Goal: Book appointment/travel/reservation

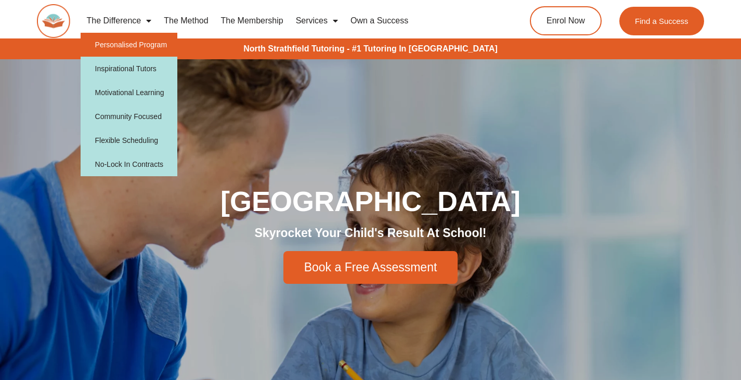
click at [137, 50] on link "Personalised Program" at bounding box center [129, 45] width 97 height 24
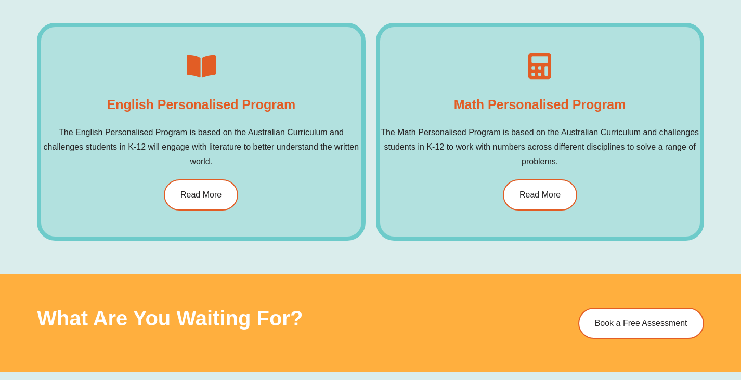
scroll to position [732, 0]
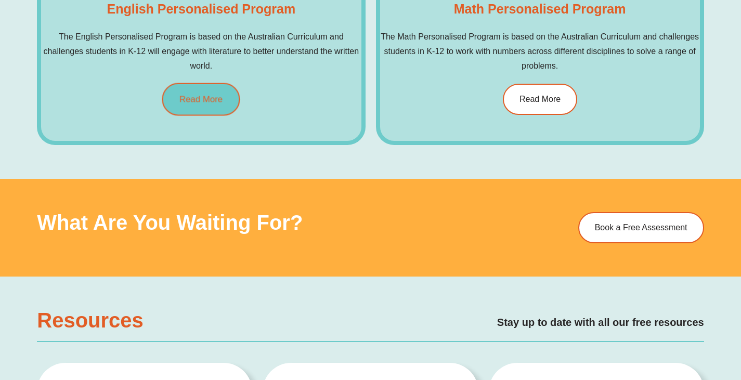
click at [202, 100] on span "Read More" at bounding box center [200, 99] width 43 height 9
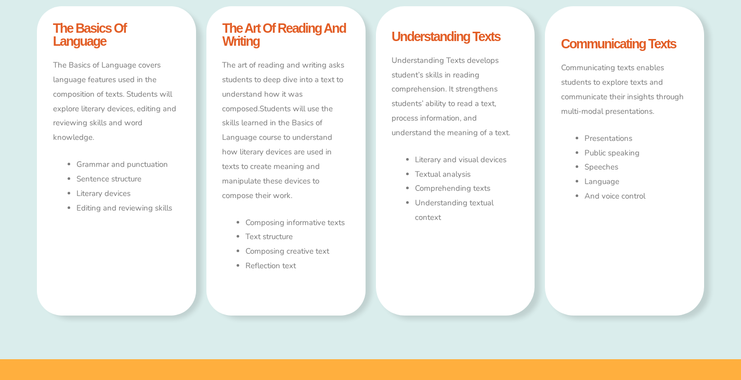
scroll to position [1041, 0]
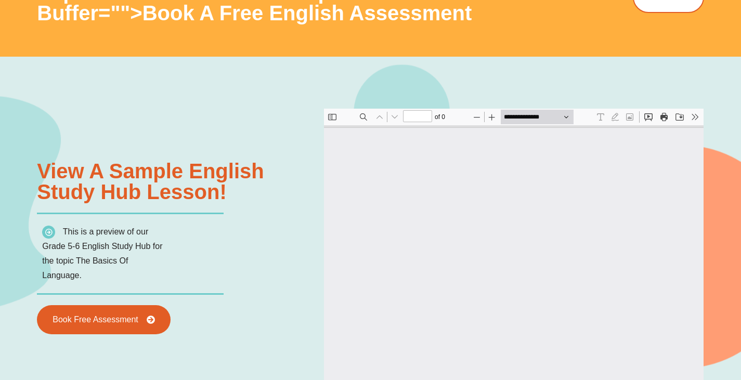
type input "*"
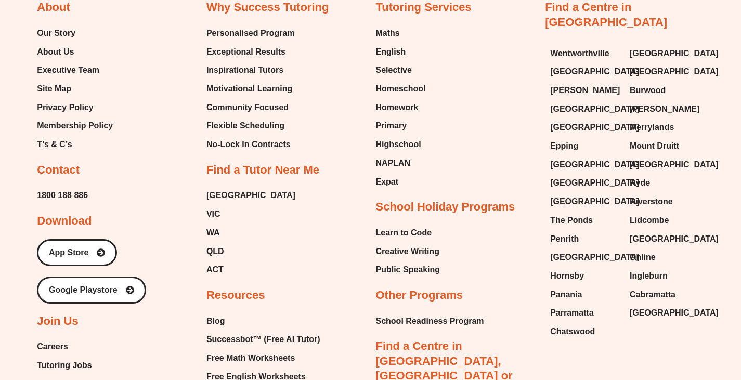
scroll to position [3901, 0]
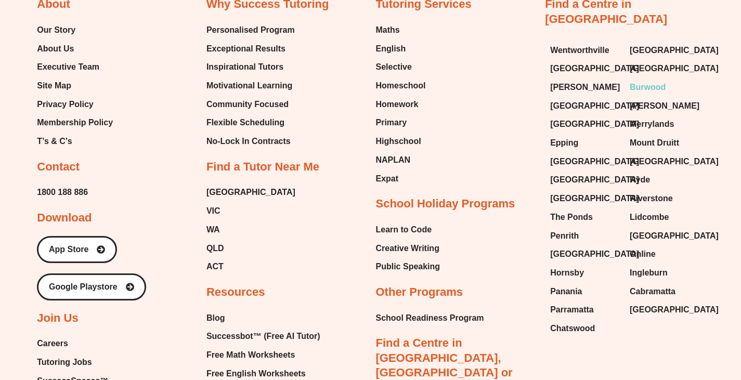
click at [648, 80] on span "Burwood" at bounding box center [648, 88] width 36 height 16
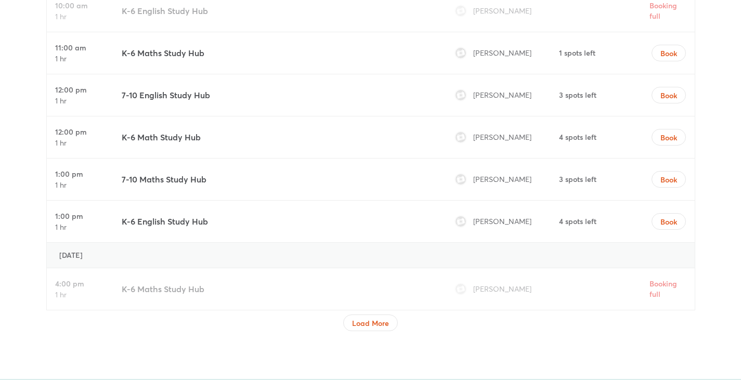
scroll to position [4412, 0]
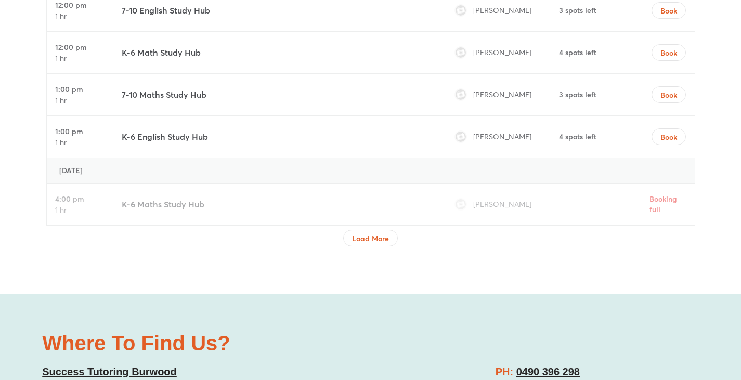
click at [365, 246] on div at bounding box center [370, 249] width 649 height 6
click at [365, 233] on span "Load More" at bounding box center [370, 238] width 37 height 10
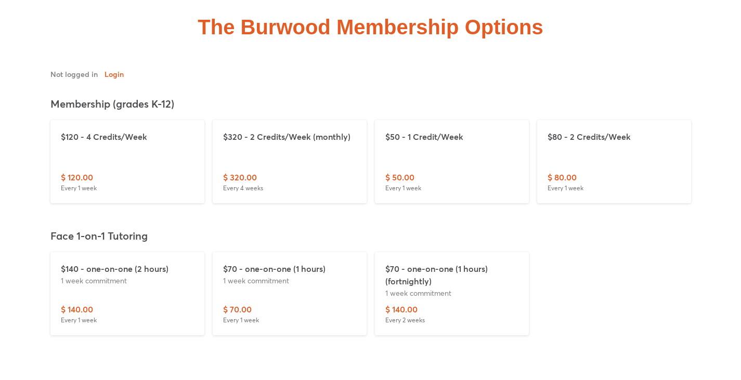
scroll to position [3252, 0]
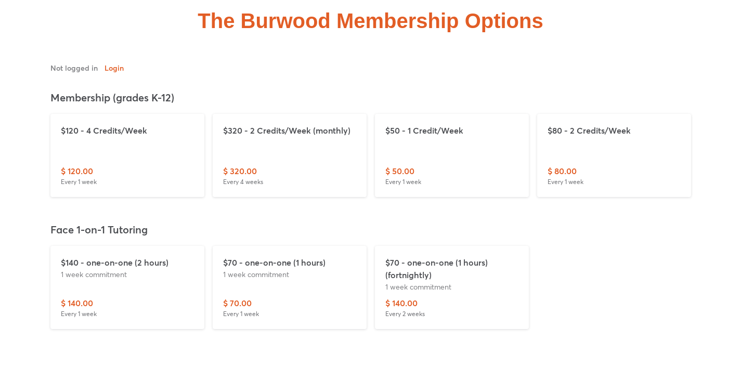
click at [304, 269] on p "1 week commitment" at bounding box center [289, 274] width 133 height 11
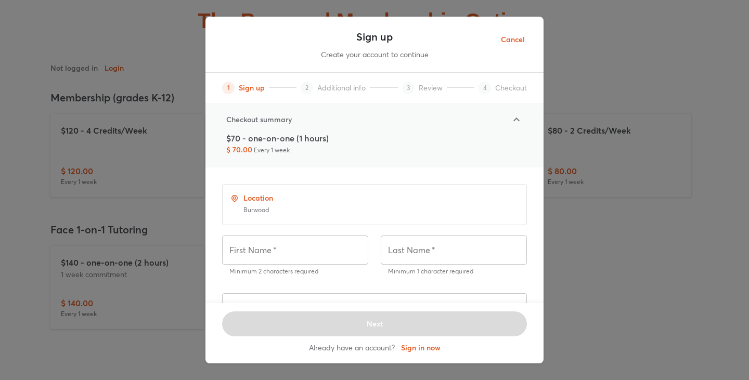
click at [524, 42] on span "Cancel" at bounding box center [513, 39] width 24 height 13
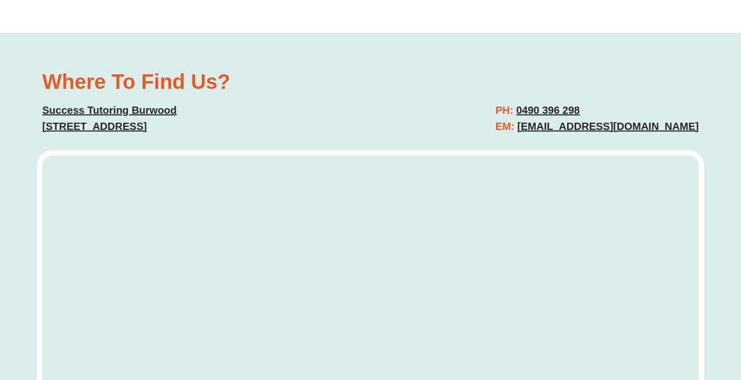
scroll to position [5587, 0]
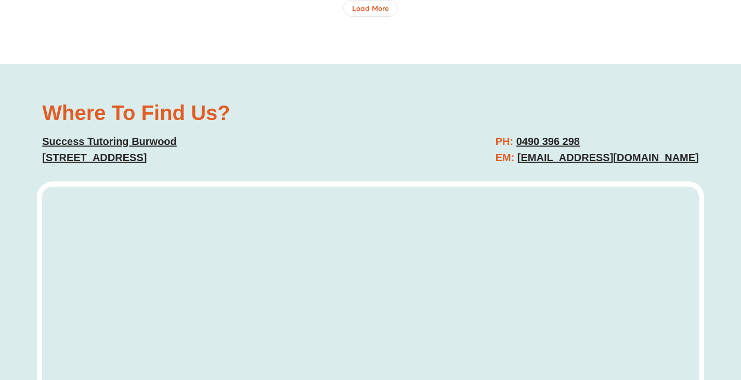
click at [147, 152] on u "[STREET_ADDRESS]" at bounding box center [94, 157] width 105 height 11
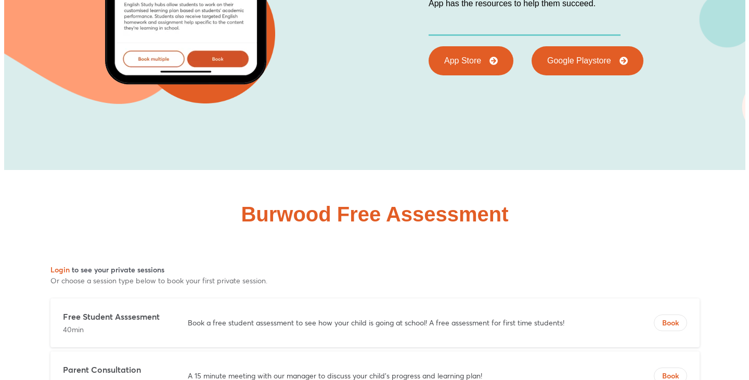
scroll to position [5896, 0]
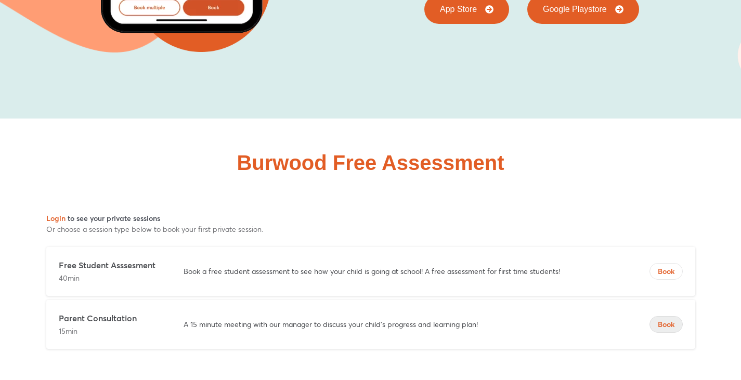
click at [679, 319] on span "Book" at bounding box center [666, 324] width 32 height 10
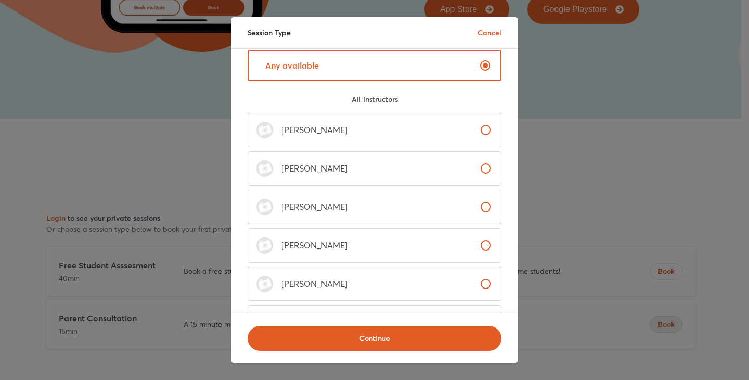
scroll to position [144, 0]
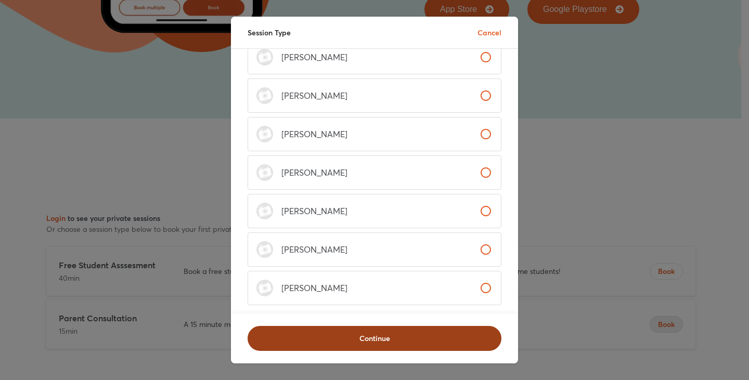
click at [436, 337] on span "Continue" at bounding box center [374, 338] width 227 height 10
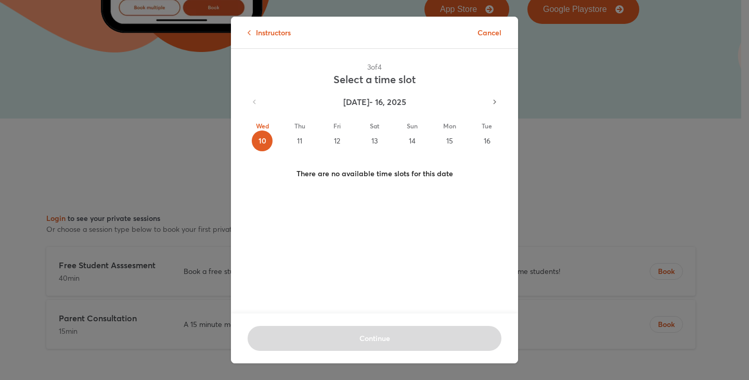
click at [301, 137] on div "11" at bounding box center [299, 141] width 21 height 21
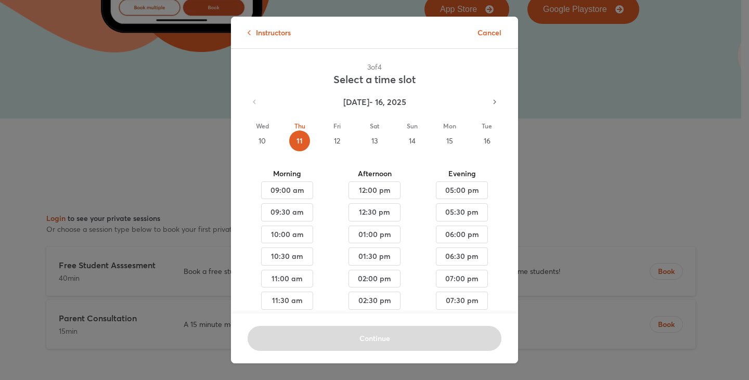
click at [331, 140] on div "12" at bounding box center [337, 141] width 21 height 21
click at [370, 144] on div "13" at bounding box center [374, 141] width 21 height 21
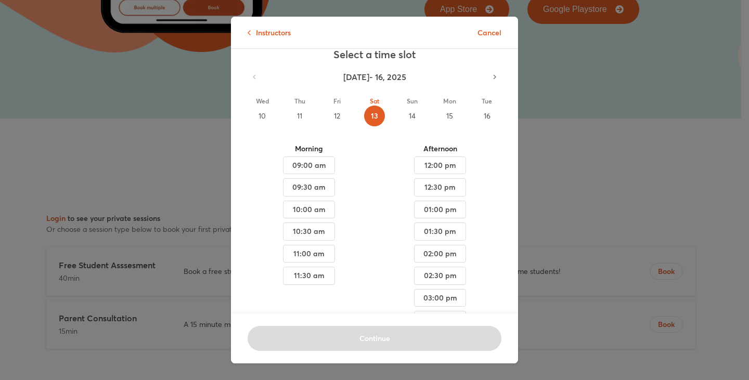
scroll to position [0, 0]
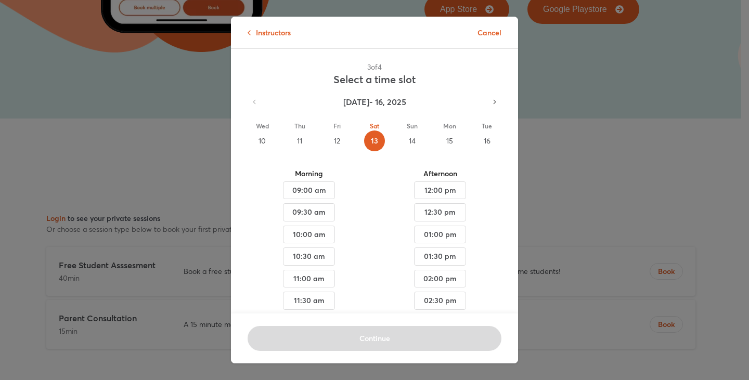
click at [401, 139] on div "14" at bounding box center [411, 141] width 21 height 21
click at [439, 140] on div "15" at bounding box center [449, 141] width 21 height 21
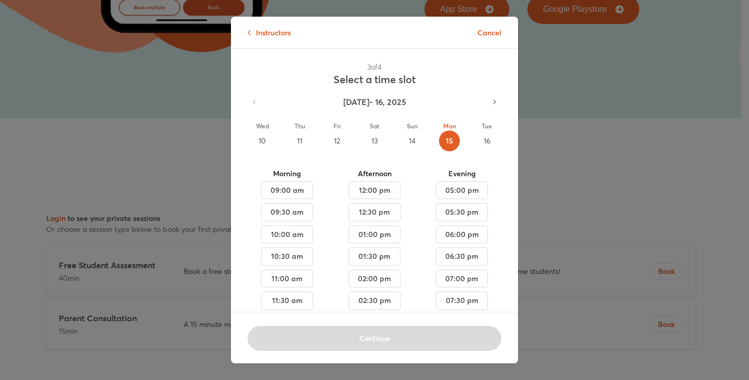
click at [476, 140] on div "16" at bounding box center [486, 141] width 21 height 21
click at [439, 144] on div "15" at bounding box center [449, 141] width 21 height 21
click at [332, 144] on div "12" at bounding box center [337, 141] width 21 height 21
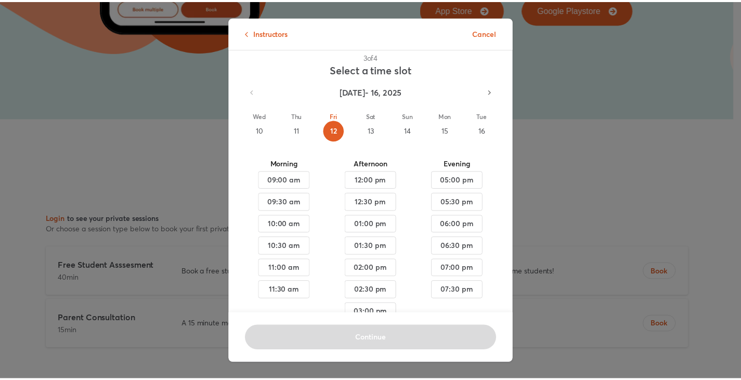
scroll to position [10, 0]
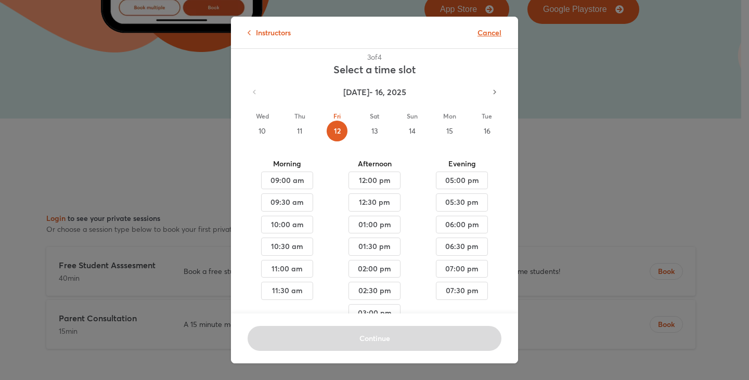
click at [491, 35] on p "Cancel" at bounding box center [489, 32] width 24 height 11
